Goal: Check status: Check status

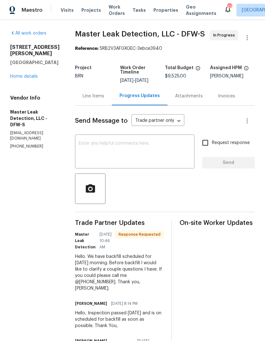
click at [69, 11] on span "Visits" at bounding box center [67, 10] width 13 height 6
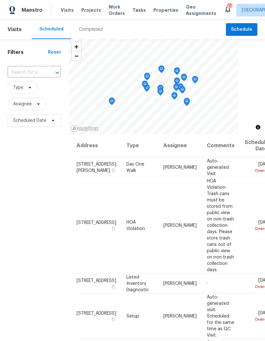
click at [85, 31] on div "Completed" at bounding box center [91, 29] width 24 height 6
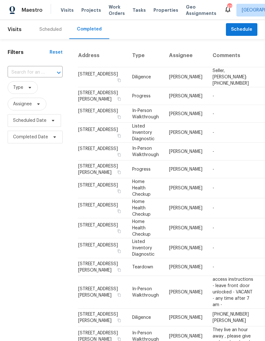
click at [31, 72] on input "text" at bounding box center [26, 73] width 37 height 10
type input "577 mag"
click at [30, 88] on li "[STREET_ADDRESS]" at bounding box center [35, 87] width 54 height 10
